Goal: Task Accomplishment & Management: Use online tool/utility

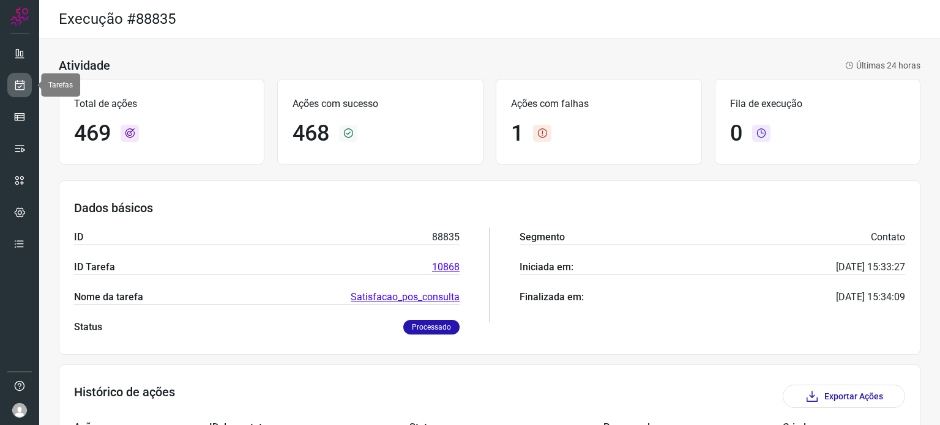
click at [21, 83] on icon at bounding box center [19, 85] width 13 height 12
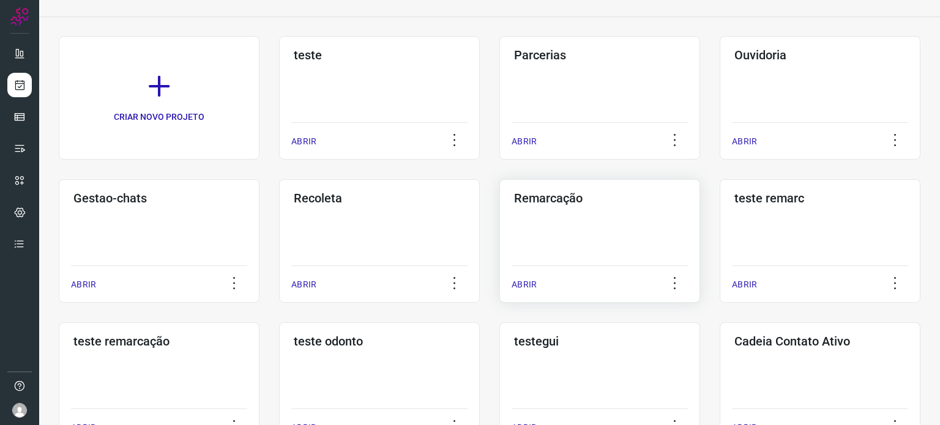
scroll to position [122, 0]
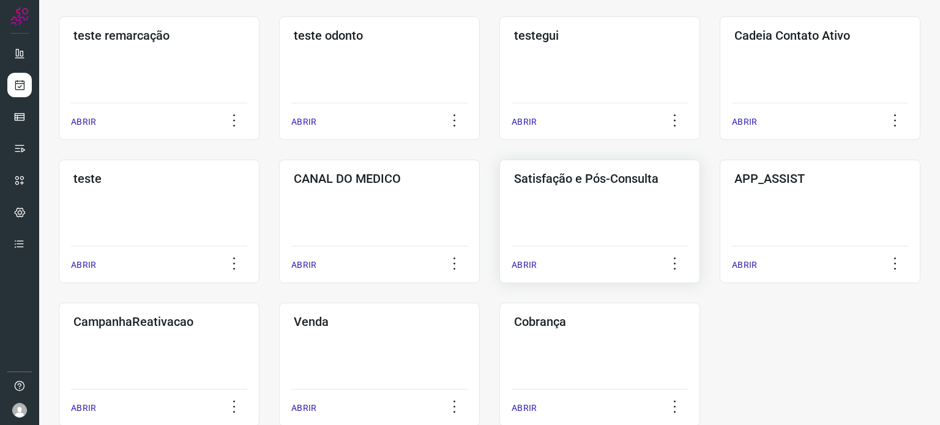
click at [625, 220] on div "Satisfação e Pós-Consulta ABRIR" at bounding box center [599, 222] width 201 height 124
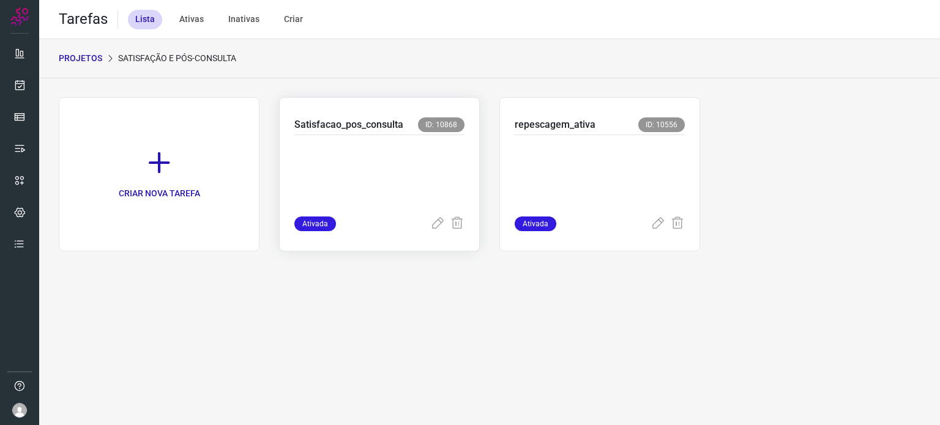
click at [361, 179] on p at bounding box center [379, 173] width 170 height 61
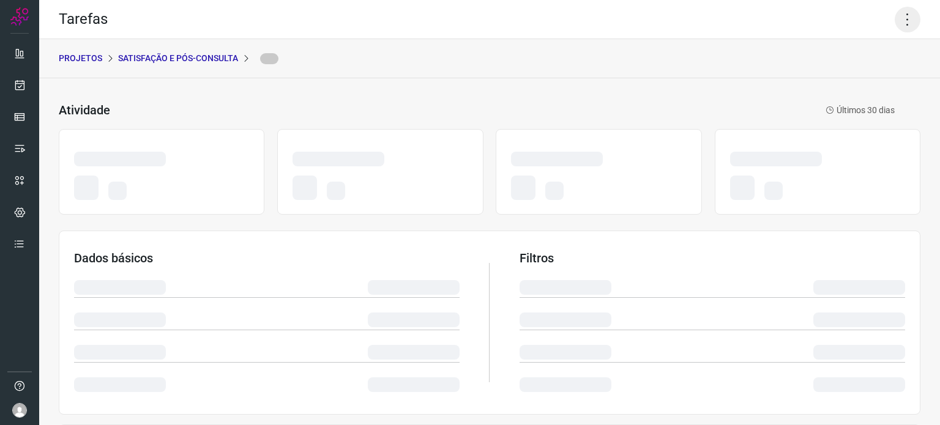
click at [898, 25] on icon at bounding box center [908, 20] width 26 height 26
click at [415, 12] on div "Tarefas" at bounding box center [489, 19] width 901 height 39
click at [898, 21] on icon at bounding box center [908, 20] width 26 height 26
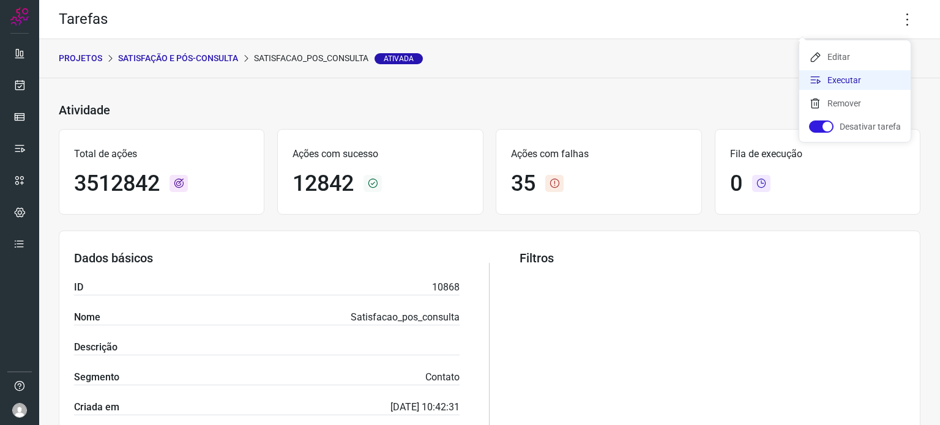
click at [829, 78] on li "Executar" at bounding box center [854, 80] width 111 height 20
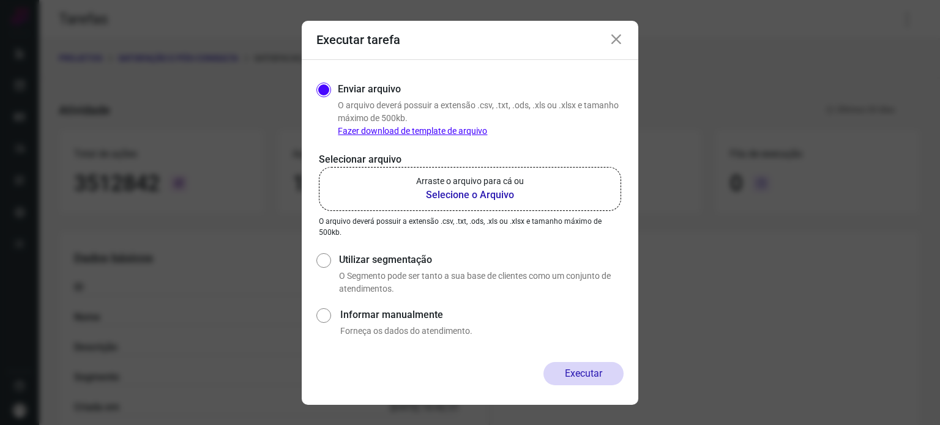
click at [546, 182] on label "Arraste o arquivo para cá ou Selecione o Arquivo" at bounding box center [470, 189] width 302 height 44
click at [0, 0] on input "Arraste o arquivo para cá ou Selecione o Arquivo" at bounding box center [0, 0] width 0 height 0
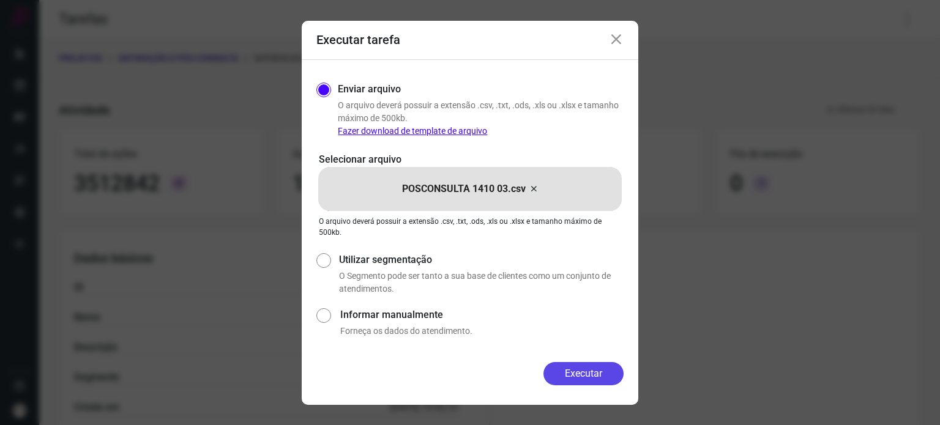
click at [573, 375] on button "Executar" at bounding box center [583, 373] width 80 height 23
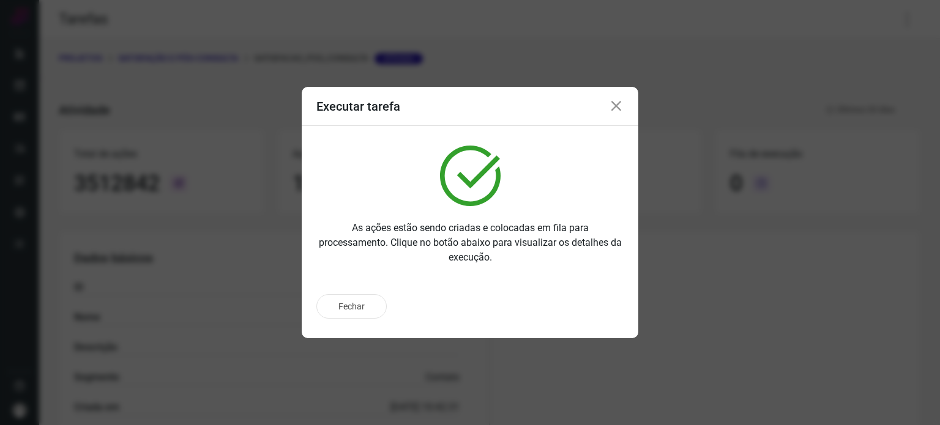
drag, startPoint x: 490, startPoint y: 21, endPoint x: 490, endPoint y: 57, distance: 35.5
click at [490, 21] on div "Executar tarefa As ações estão sendo criadas e colocadas em fila para processam…" at bounding box center [470, 212] width 940 height 425
click at [562, 305] on p "Ir para execução" at bounding box center [570, 306] width 64 height 13
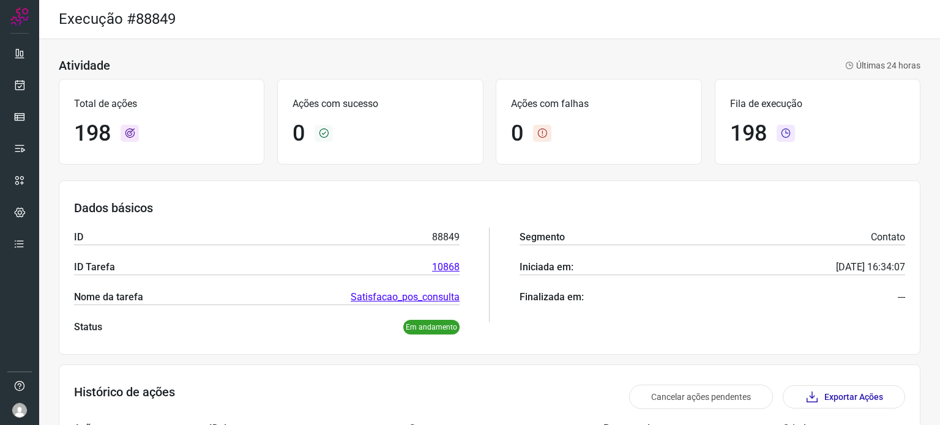
click at [368, 13] on div "Execução #88849" at bounding box center [489, 19] width 901 height 39
